Goal: Answer question/provide support

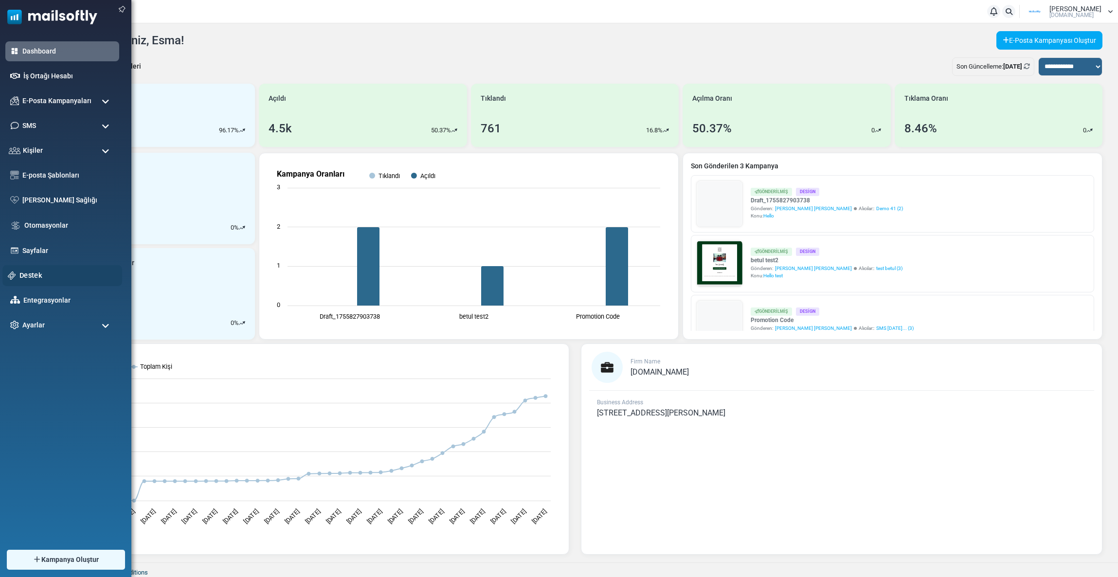
click at [37, 273] on link "Destek" at bounding box center [67, 275] width 97 height 11
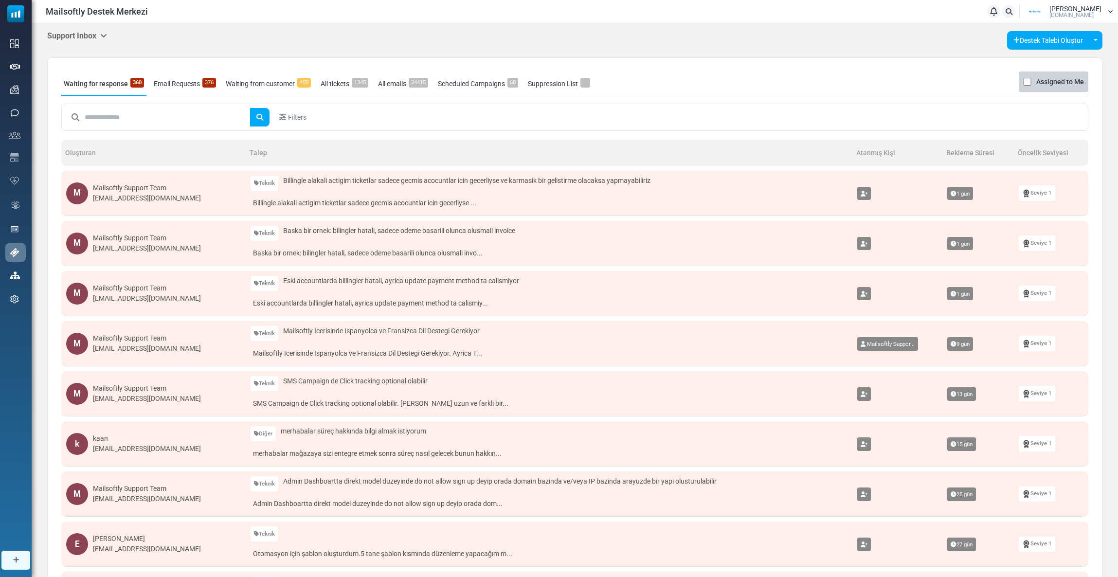
click at [73, 39] on h5 "Support Inbox" at bounding box center [77, 35] width 60 height 9
click at [133, 92] on link "Control Panel" at bounding box center [157, 92] width 83 height 18
